Goal: Navigation & Orientation: Find specific page/section

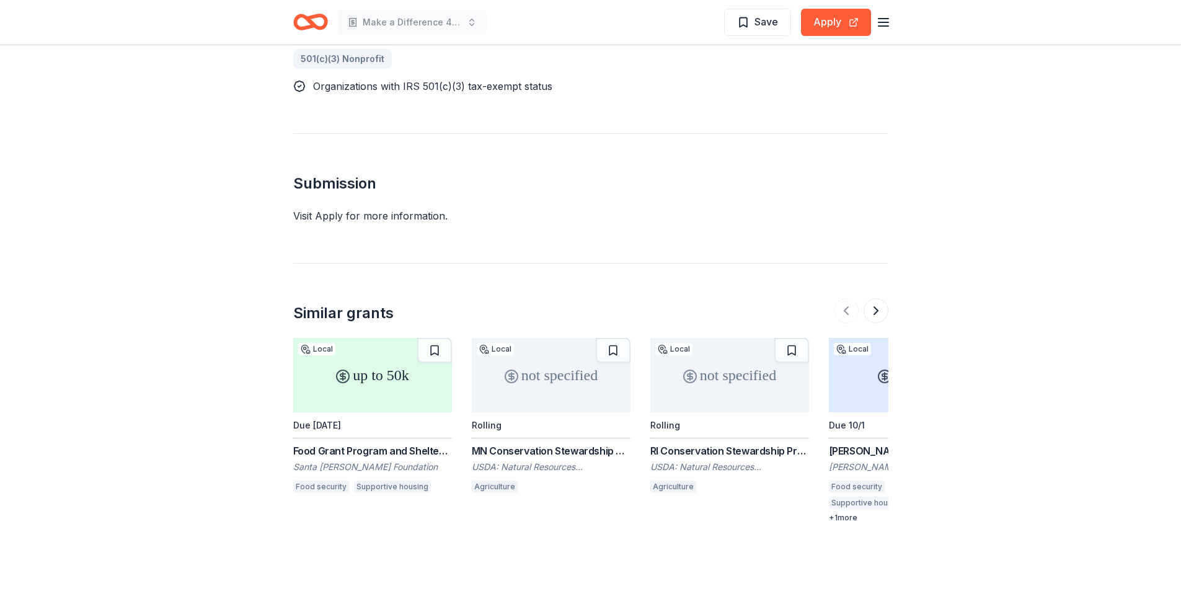
scroll to position [744, 0]
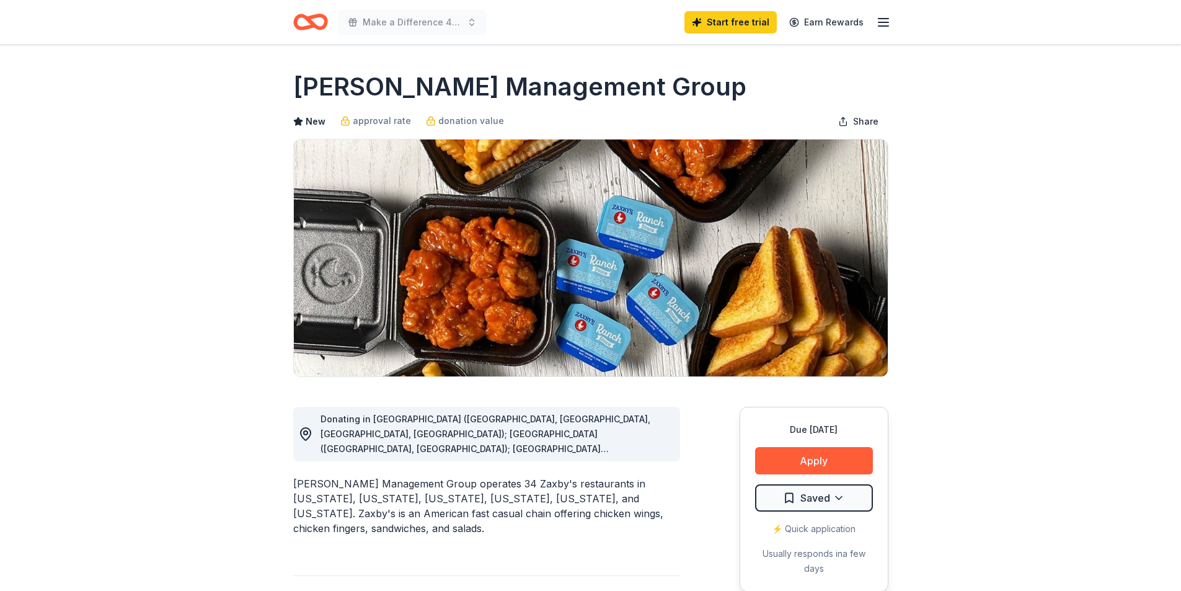
click at [877, 30] on div "Start free trial Earn Rewards" at bounding box center [788, 21] width 207 height 29
click at [884, 27] on icon "button" at bounding box center [883, 22] width 15 height 15
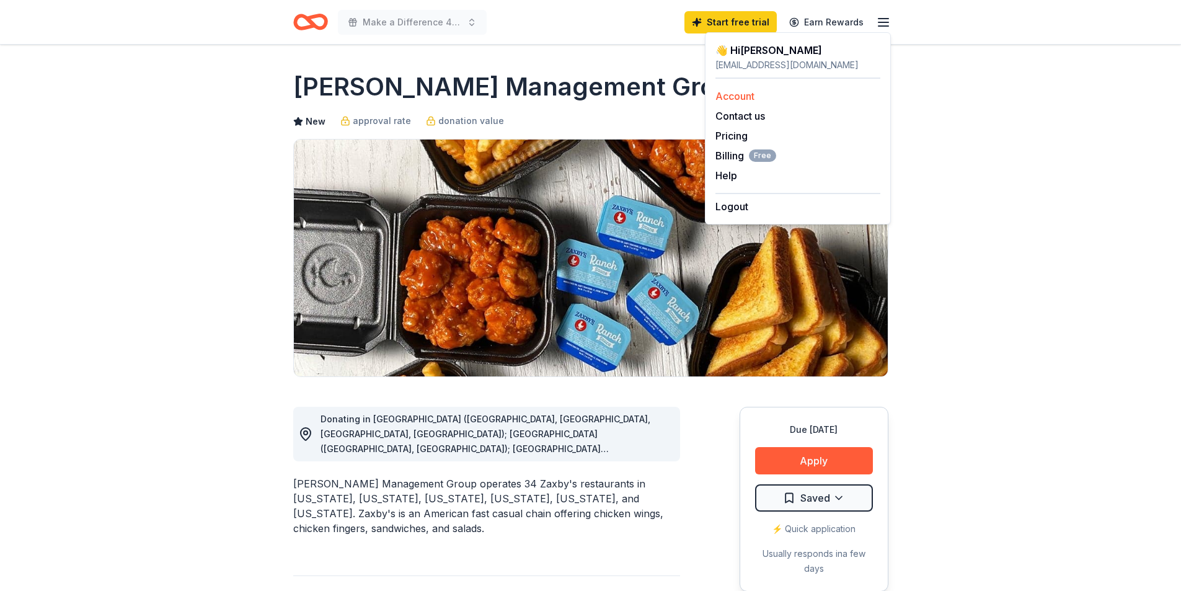
click at [751, 95] on link "Account" at bounding box center [735, 96] width 39 height 12
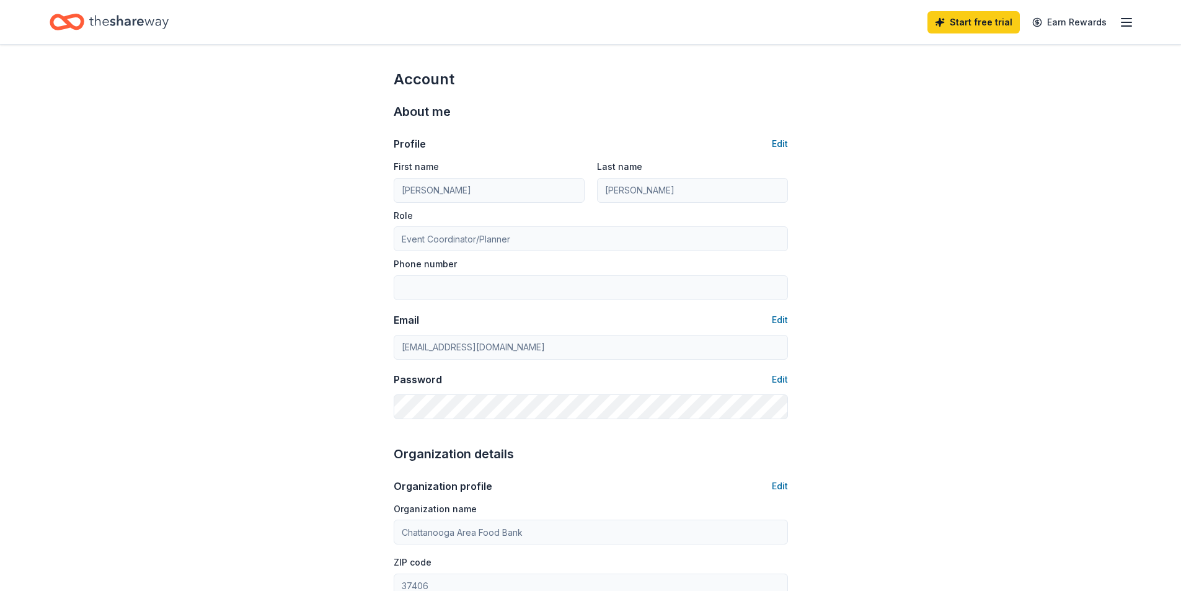
click at [122, 24] on icon "Home" at bounding box center [128, 22] width 79 height 14
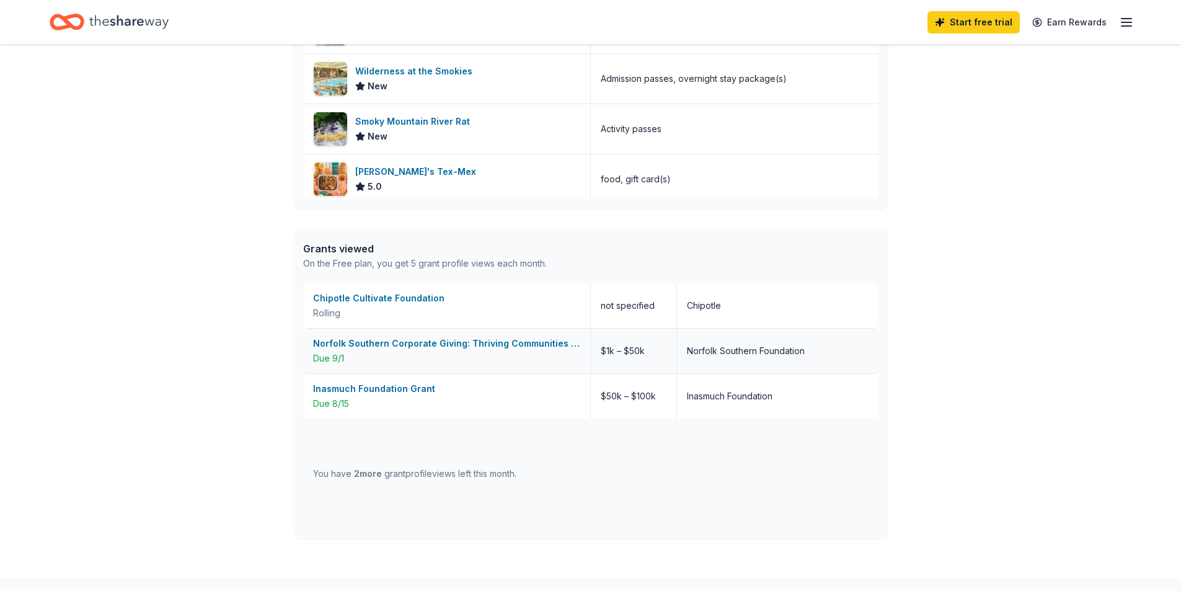
scroll to position [739, 0]
